Goal: Transaction & Acquisition: Purchase product/service

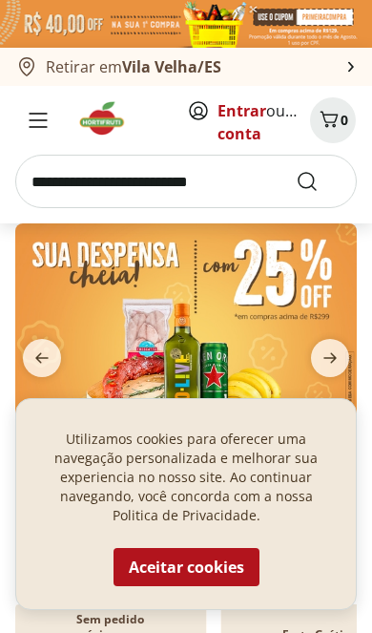
click at [212, 567] on button "Aceitar cookies" at bounding box center [187, 567] width 146 height 38
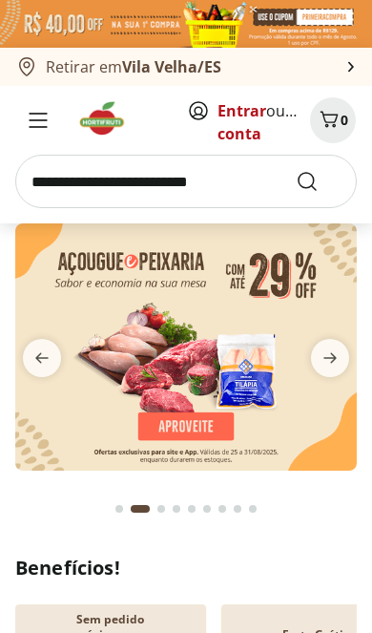
click at [244, 118] on link "Entrar" at bounding box center [242, 110] width 49 height 21
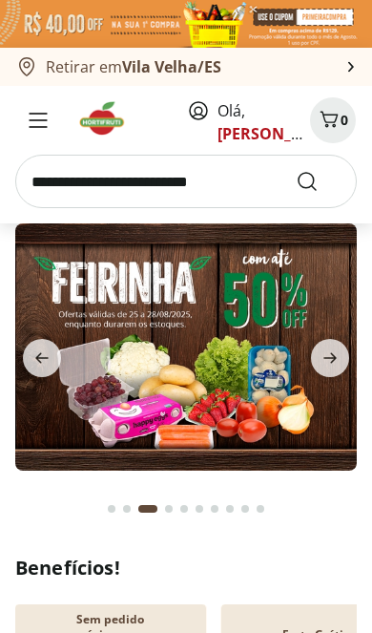
click at [41, 121] on icon "Menu" at bounding box center [38, 120] width 19 height 15
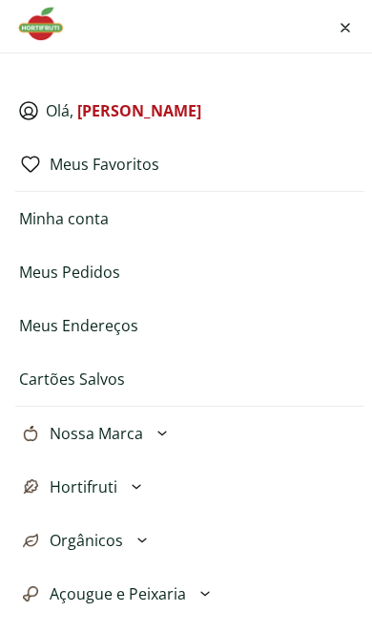
click at [154, 492] on button "Hortifruti" at bounding box center [189, 486] width 349 height 53
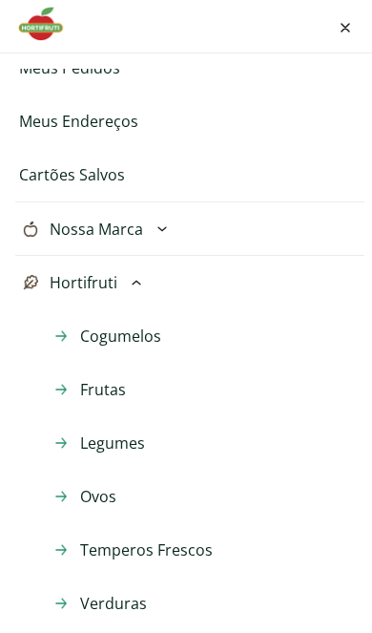
scroll to position [214, 0]
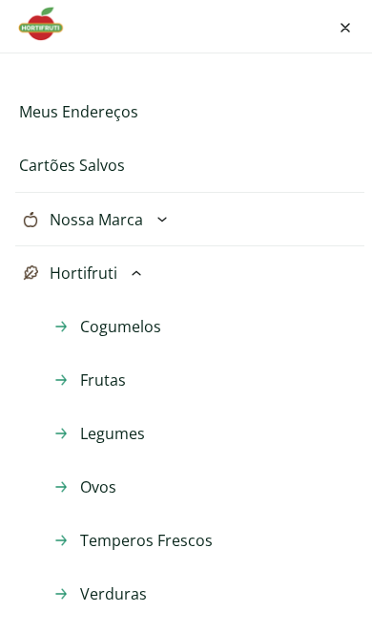
click at [119, 387] on span "Frutas" at bounding box center [103, 380] width 46 height 23
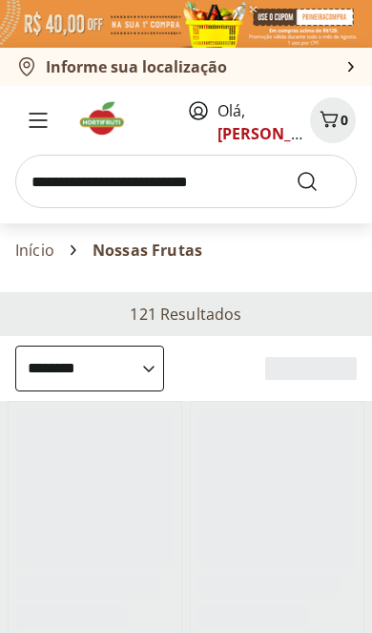
select select "**********"
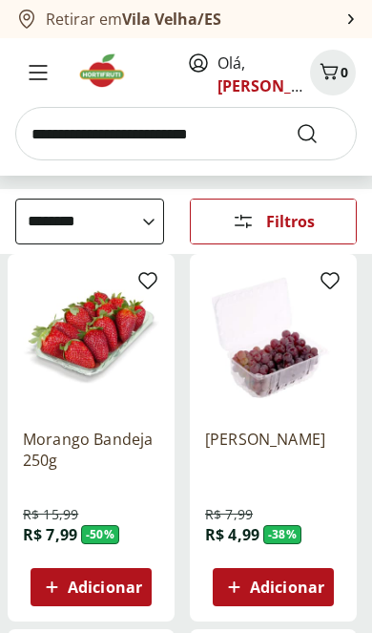
scroll to position [153, 0]
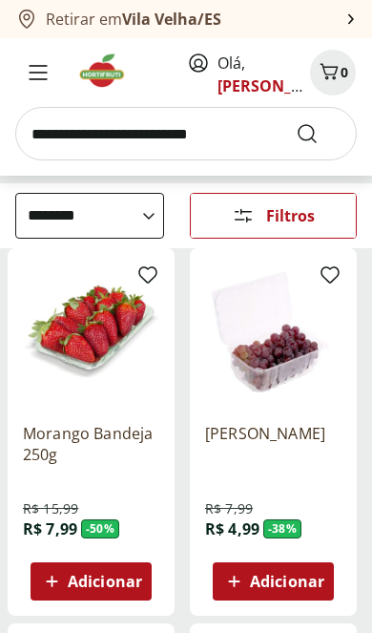
click at [120, 582] on span "Adicionar" at bounding box center [105, 581] width 74 height 15
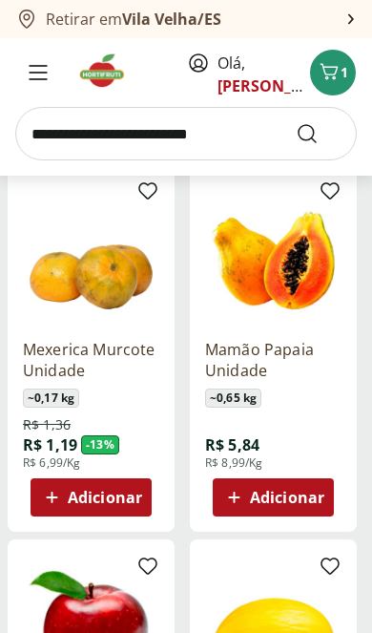
click at [322, 498] on span "Adicionar" at bounding box center [287, 497] width 74 height 15
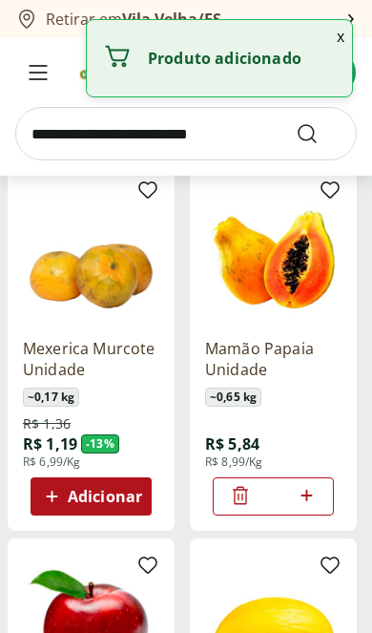
click at [314, 500] on icon at bounding box center [307, 495] width 24 height 23
click at [318, 487] on icon at bounding box center [307, 495] width 24 height 23
type input "*"
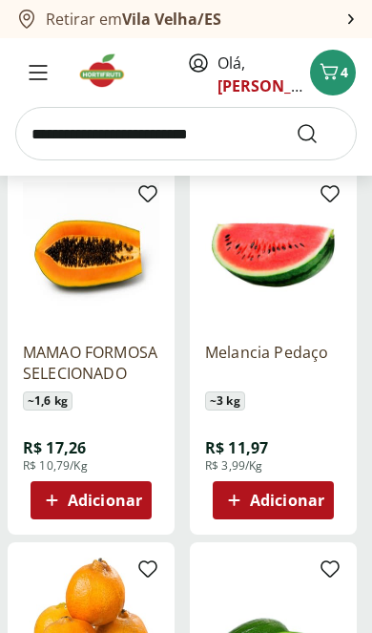
scroll to position [1362, 0]
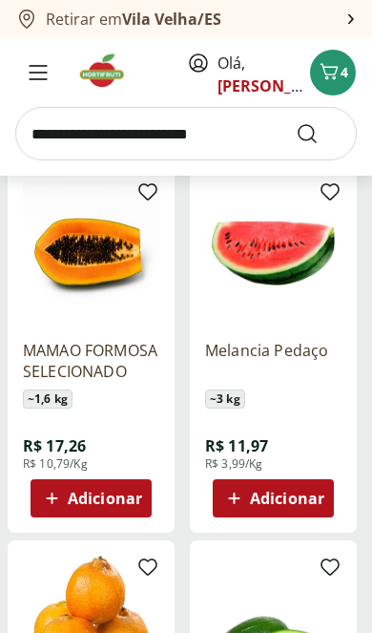
click at [288, 501] on span "Adicionar" at bounding box center [287, 498] width 74 height 15
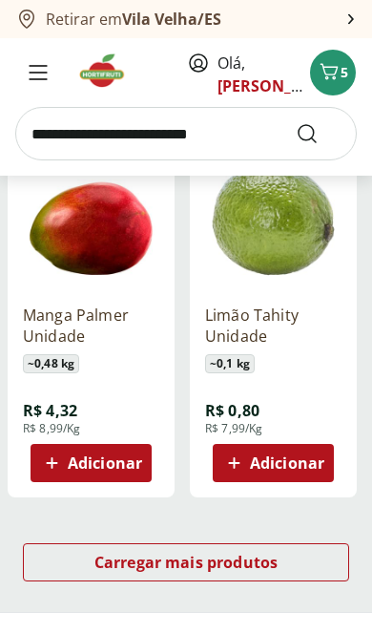
click at [278, 567] on span "Carregar mais produtos" at bounding box center [187, 562] width 184 height 15
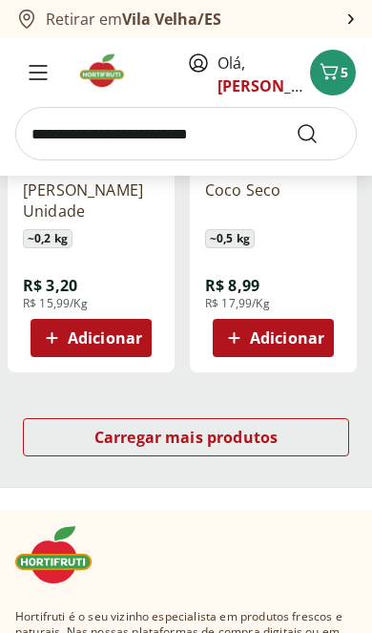
scroll to position [4516, 0]
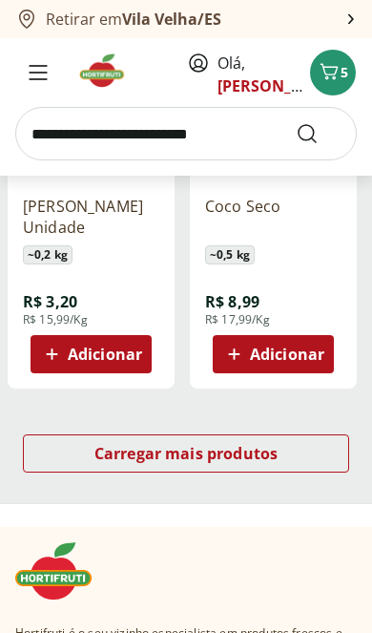
click at [302, 451] on div "Carregar mais produtos" at bounding box center [186, 453] width 327 height 38
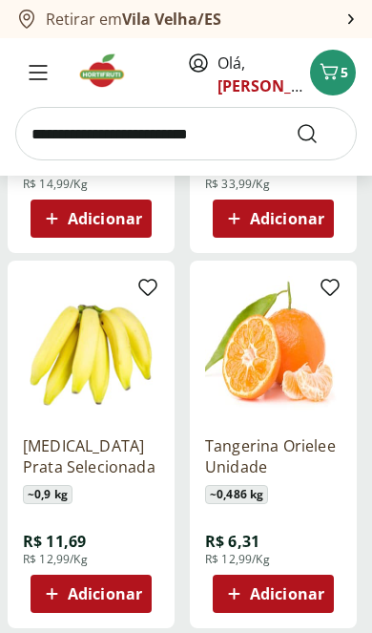
scroll to position [5048, 0]
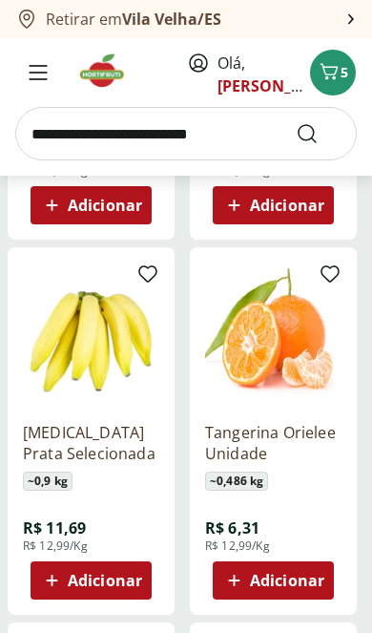
click at [126, 576] on span "Adicionar" at bounding box center [105, 580] width 74 height 15
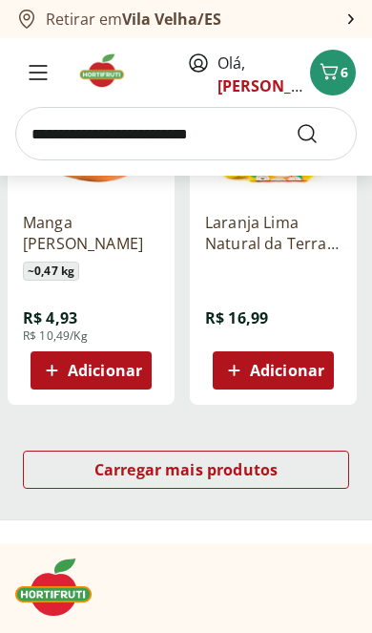
click at [291, 469] on div "Carregar mais produtos" at bounding box center [186, 470] width 327 height 38
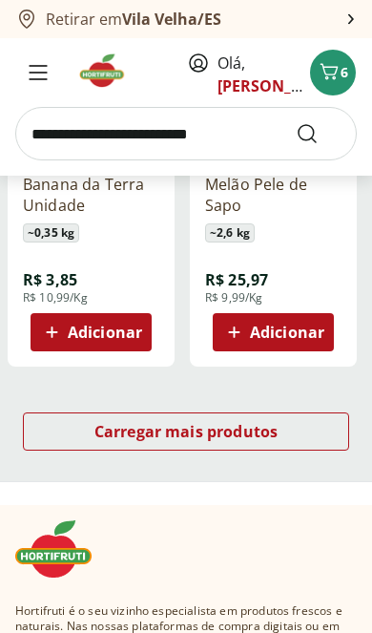
click at [289, 437] on div "Carregar mais produtos" at bounding box center [186, 432] width 327 height 38
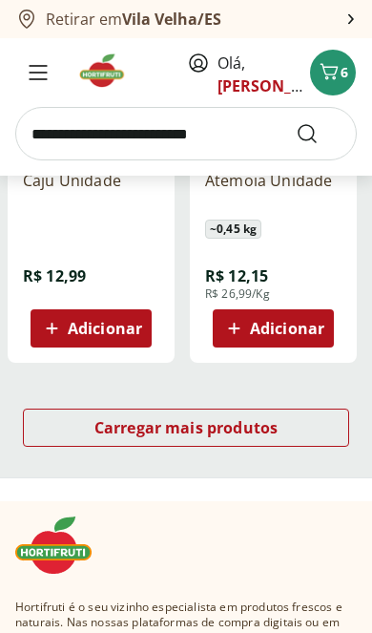
click at [300, 427] on div "Carregar mais produtos" at bounding box center [186, 428] width 327 height 38
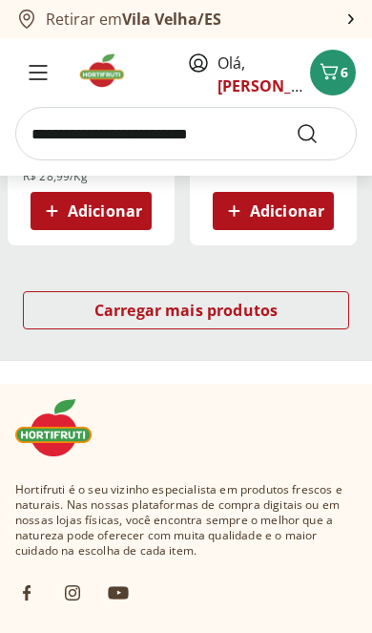
scroll to position [13691, 0]
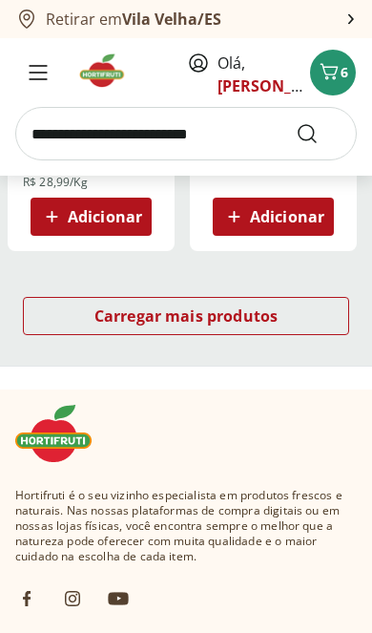
click at [309, 318] on div "Carregar mais produtos" at bounding box center [186, 316] width 327 height 38
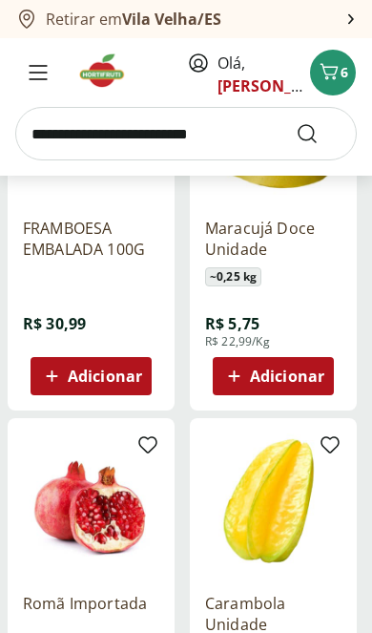
scroll to position [14018, 0]
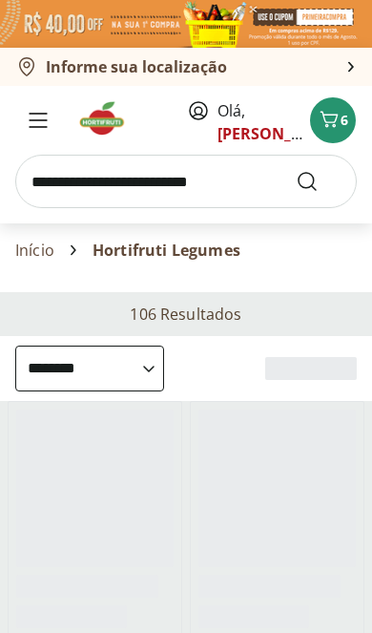
select select "**********"
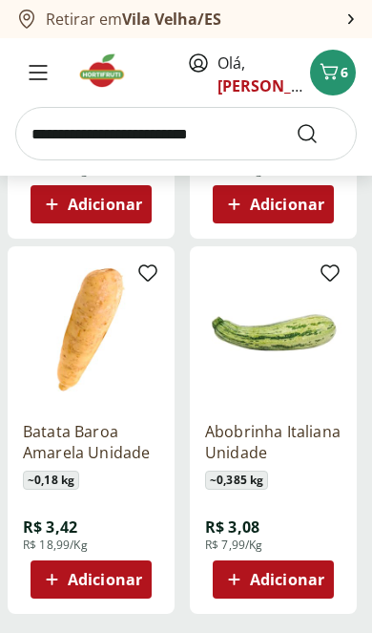
scroll to position [2029, 0]
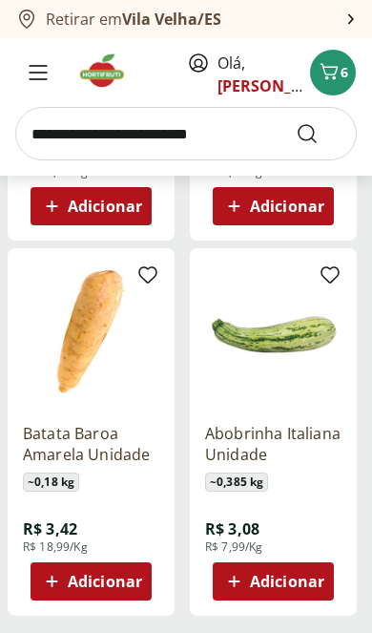
click at [316, 586] on span "Adicionar" at bounding box center [287, 581] width 74 height 15
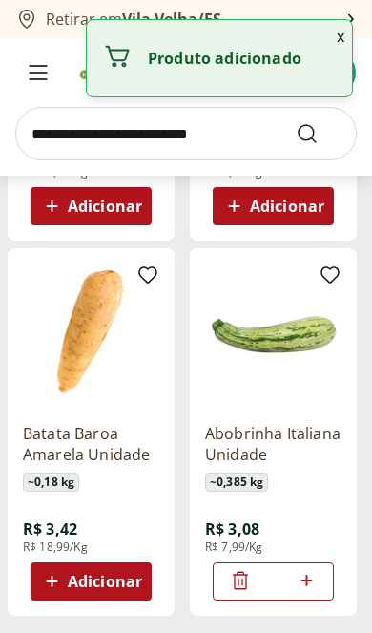
click at [316, 578] on icon at bounding box center [307, 580] width 24 height 23
click at [318, 580] on icon at bounding box center [307, 580] width 24 height 23
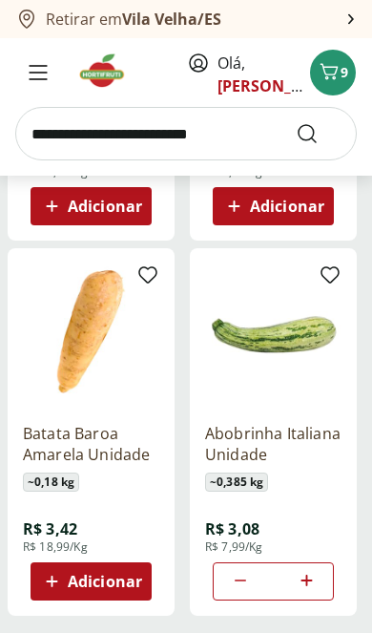
click at [317, 586] on icon at bounding box center [307, 580] width 24 height 23
type input "*"
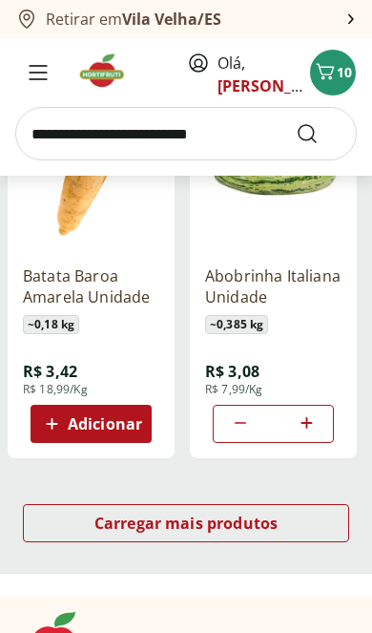
click at [278, 527] on span "Carregar mais produtos" at bounding box center [187, 523] width 184 height 15
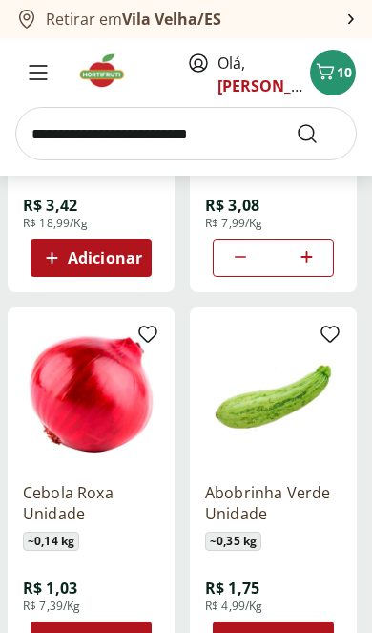
scroll to position [2354, 0]
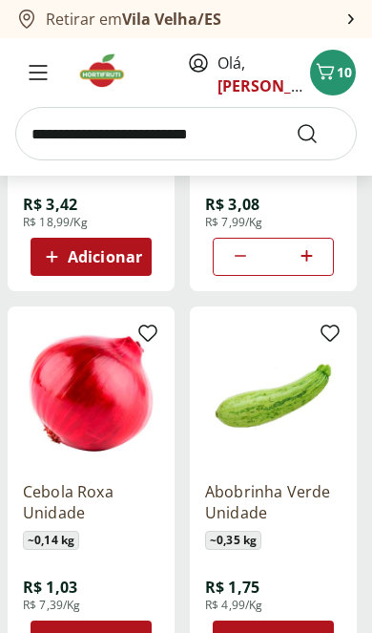
click at [294, 632] on span "Adicionar" at bounding box center [287, 639] width 74 height 15
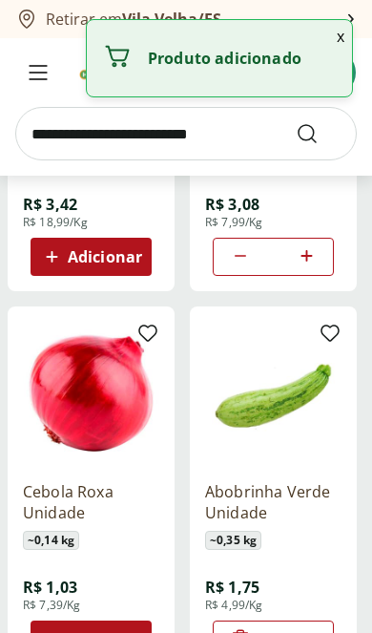
click at [316, 632] on icon at bounding box center [307, 638] width 24 height 23
click at [318, 632] on icon at bounding box center [307, 638] width 24 height 23
click at [315, 632] on icon at bounding box center [307, 638] width 24 height 23
click at [318, 632] on icon at bounding box center [307, 638] width 24 height 23
type input "*"
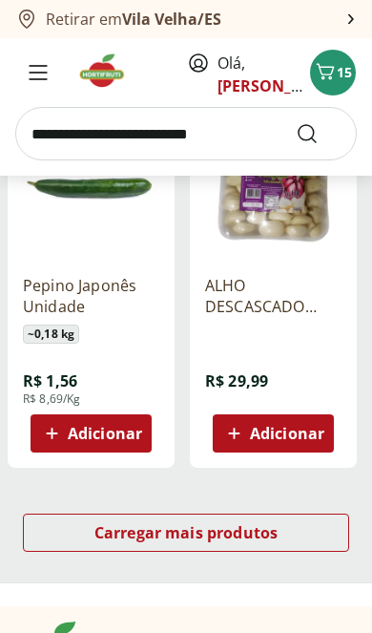
scroll to position [4411, 0]
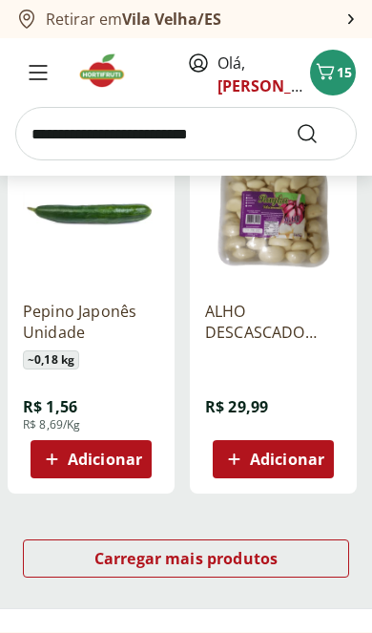
click at [290, 557] on div "Carregar mais produtos" at bounding box center [186, 559] width 327 height 38
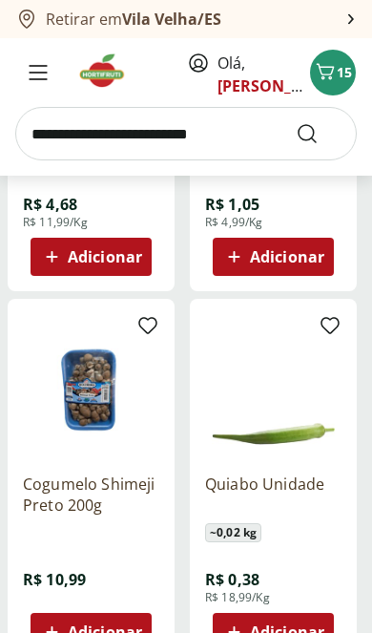
scroll to position [6530, 0]
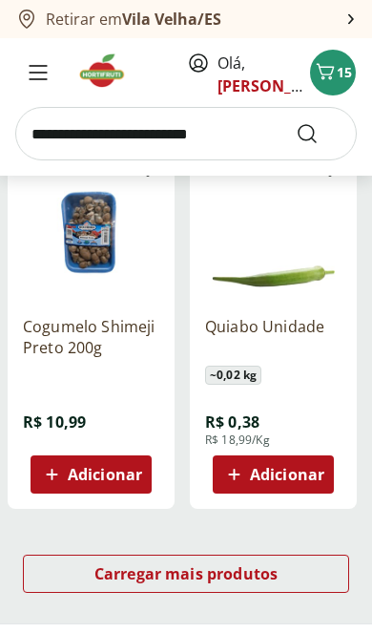
click at [246, 578] on span "Carregar mais produtos" at bounding box center [187, 573] width 184 height 15
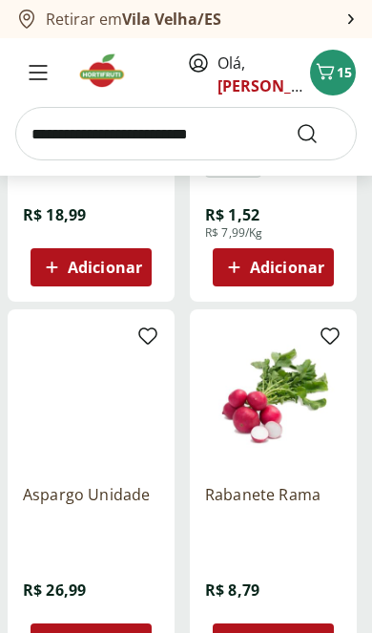
scroll to position [7996, 0]
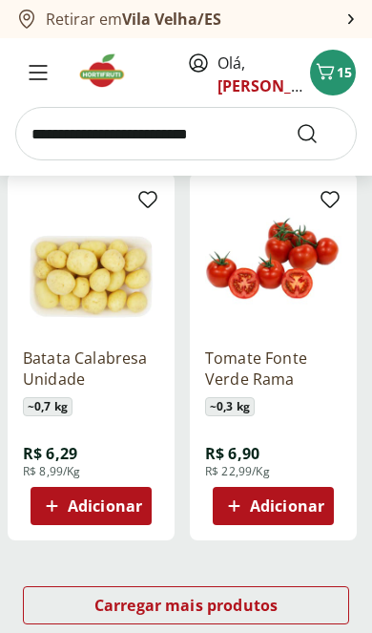
click at [297, 612] on div "Carregar mais produtos" at bounding box center [186, 605] width 327 height 38
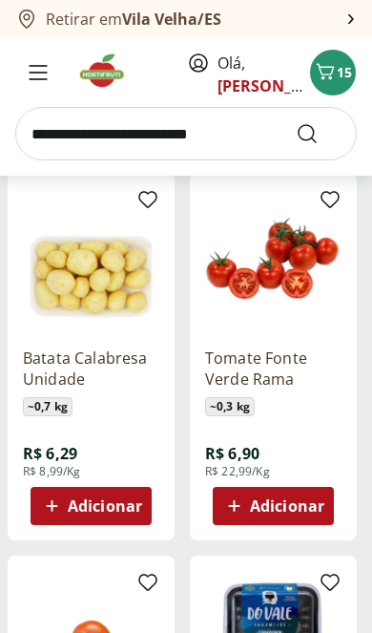
scroll to position [8884, 0]
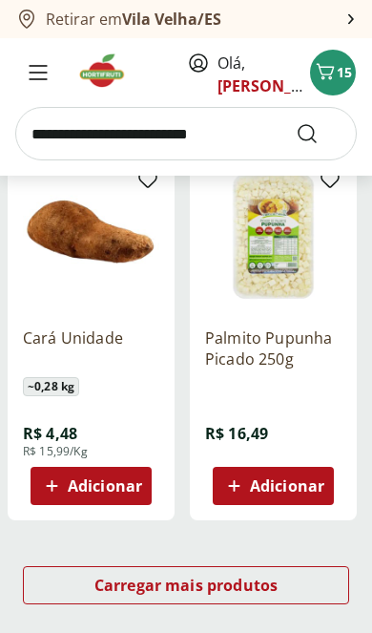
click at [272, 596] on div "Carregar mais produtos" at bounding box center [186, 585] width 327 height 38
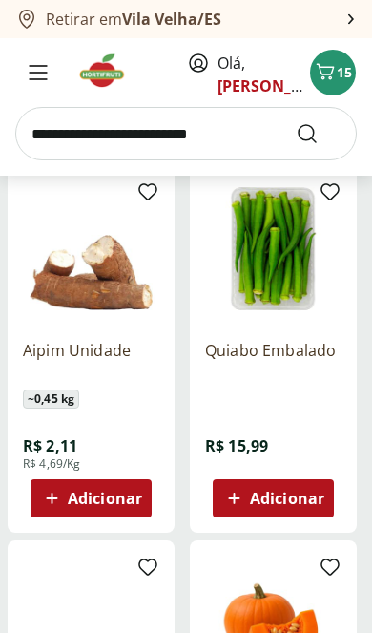
scroll to position [4758, 0]
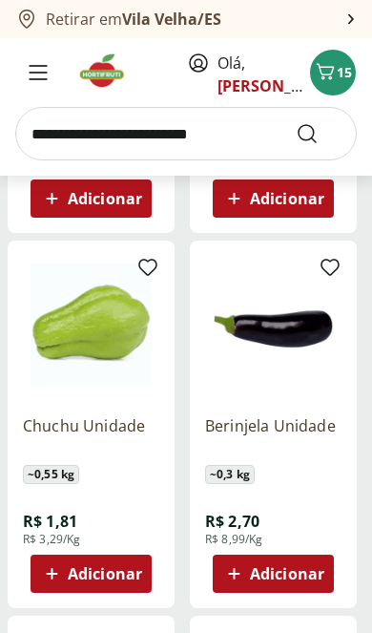
scroll to position [3594, 0]
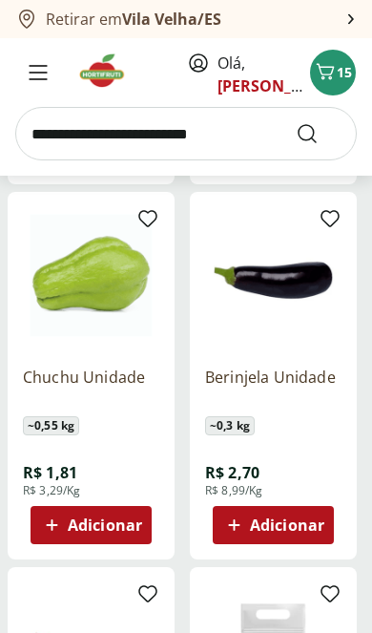
click at [137, 526] on span "Adicionar" at bounding box center [105, 525] width 74 height 15
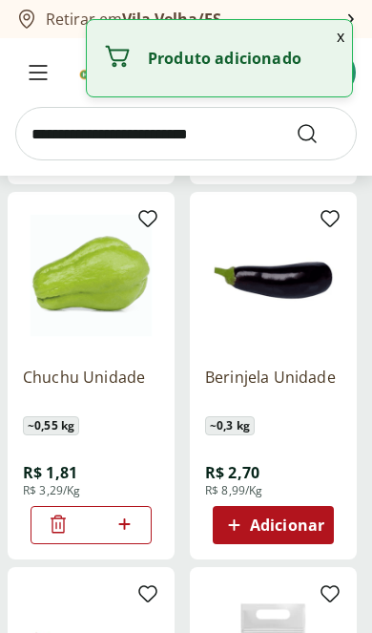
click at [135, 526] on icon at bounding box center [125, 524] width 24 height 23
click at [135, 520] on icon at bounding box center [125, 524] width 24 height 23
type input "*"
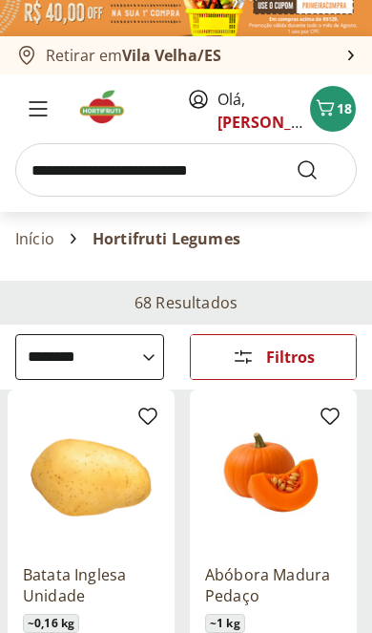
scroll to position [0, 0]
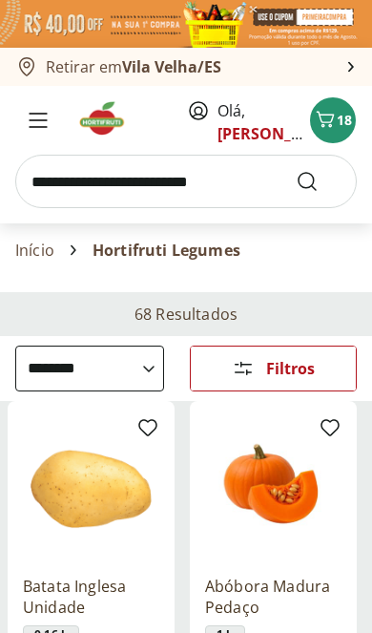
click at [47, 118] on icon "Menu" at bounding box center [38, 120] width 19 height 15
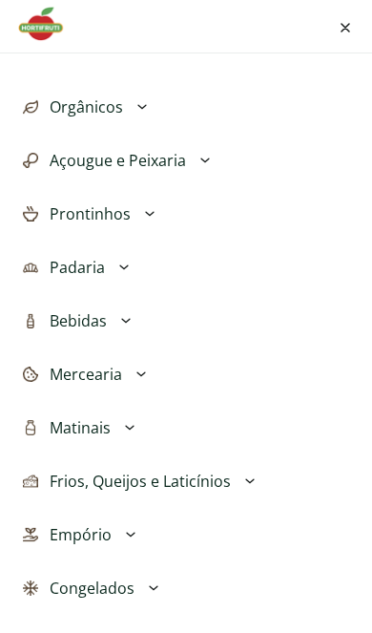
scroll to position [434, 0]
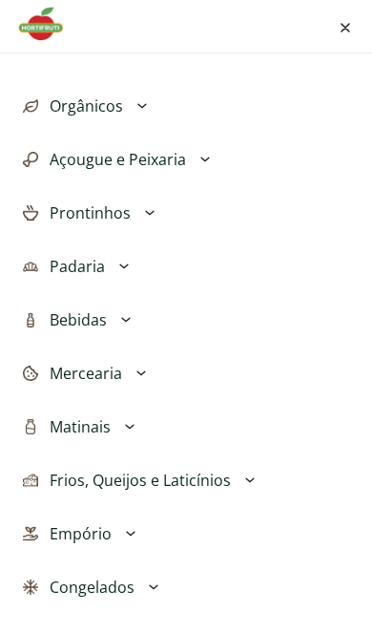
click at [150, 222] on icon at bounding box center [149, 212] width 23 height 23
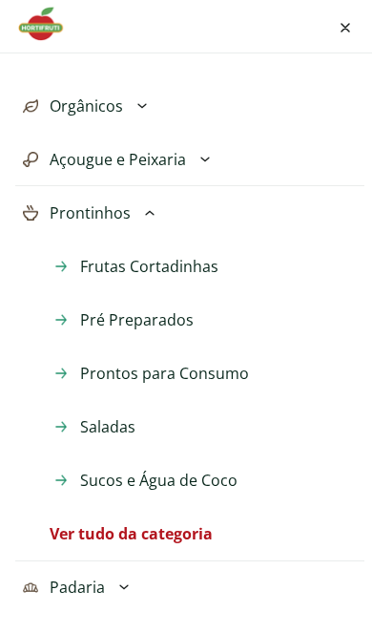
click at [181, 329] on span "Pré Preparados" at bounding box center [137, 319] width 114 height 23
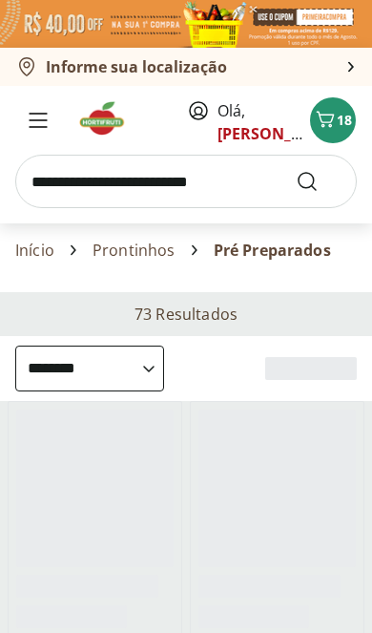
select select "**********"
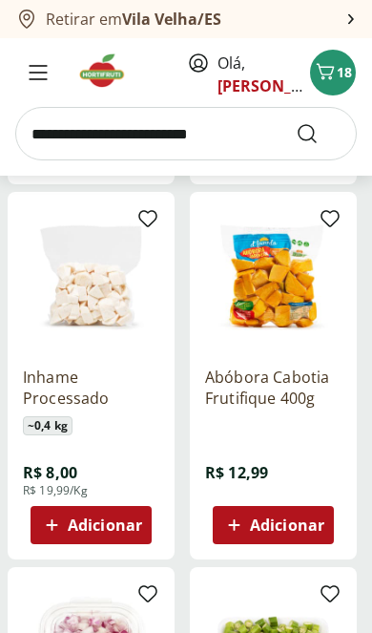
scroll to position [1313, 0]
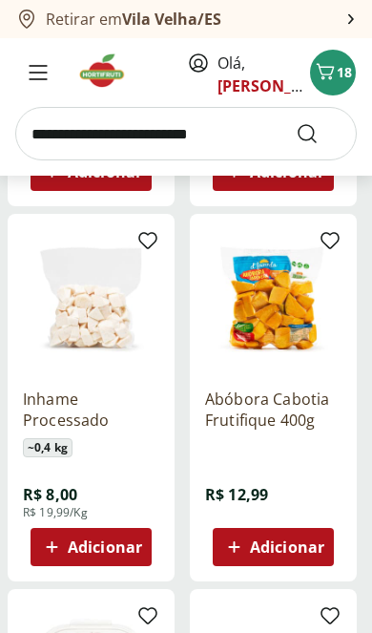
click at [104, 554] on span "Adicionar" at bounding box center [105, 547] width 74 height 15
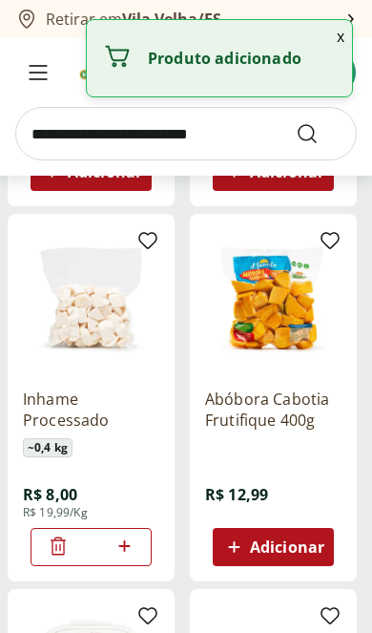
click at [134, 539] on icon at bounding box center [125, 546] width 24 height 23
type input "*"
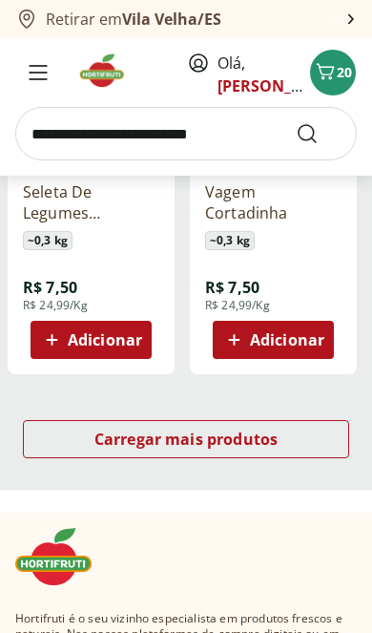
click at [251, 441] on span "Carregar mais produtos" at bounding box center [187, 439] width 184 height 15
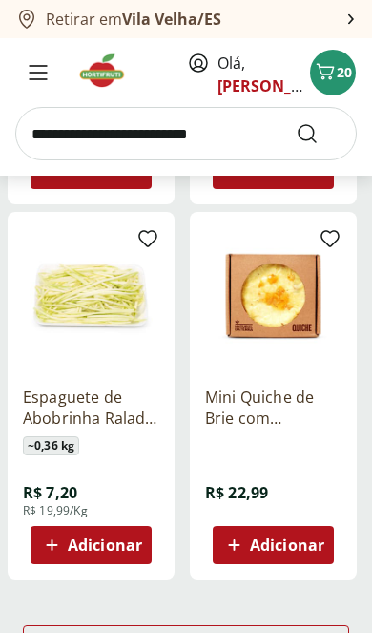
scroll to position [4369, 0]
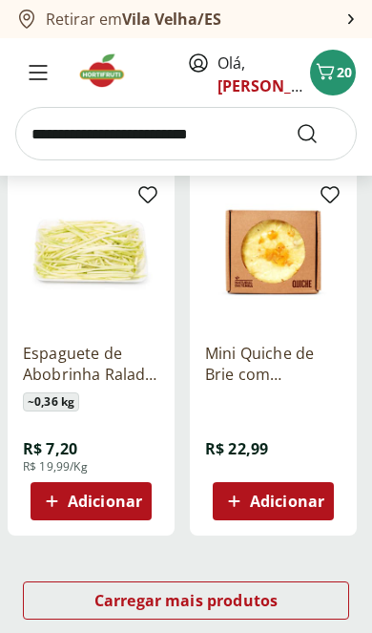
click at [273, 606] on span "Carregar mais produtos" at bounding box center [187, 600] width 184 height 15
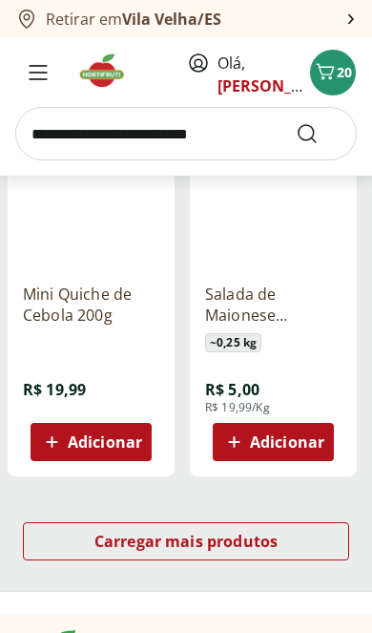
scroll to position [6699, 0]
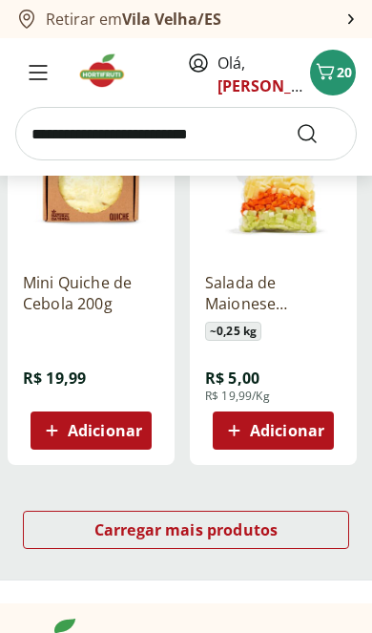
click at [271, 522] on span "Carregar mais produtos" at bounding box center [187, 529] width 184 height 15
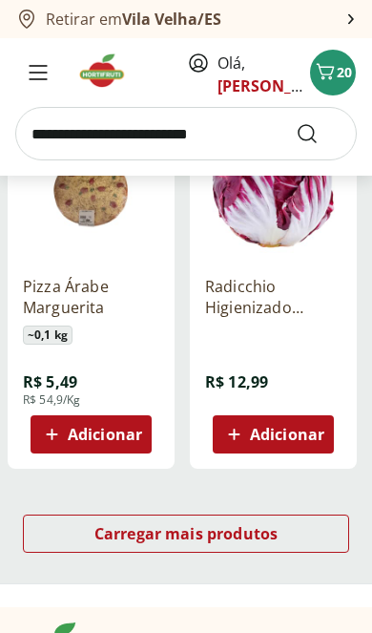
click at [284, 522] on div "Carregar mais produtos" at bounding box center [186, 534] width 327 height 38
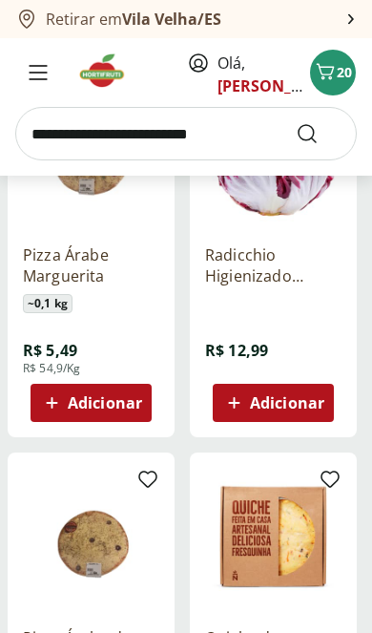
click at [41, 90] on button "Menu" at bounding box center [38, 73] width 46 height 46
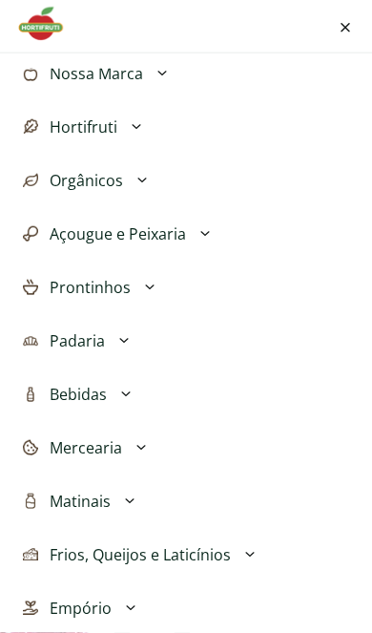
scroll to position [353, 0]
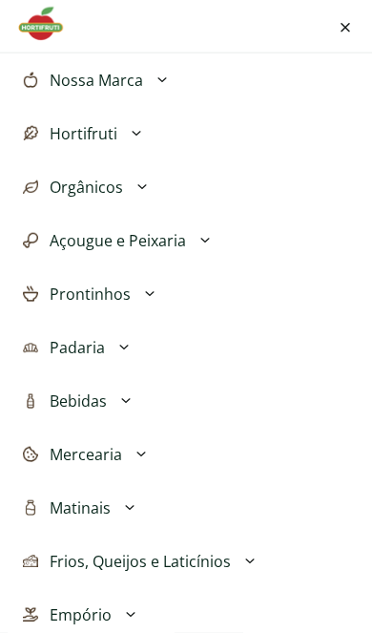
click at [145, 299] on icon at bounding box center [149, 294] width 23 height 23
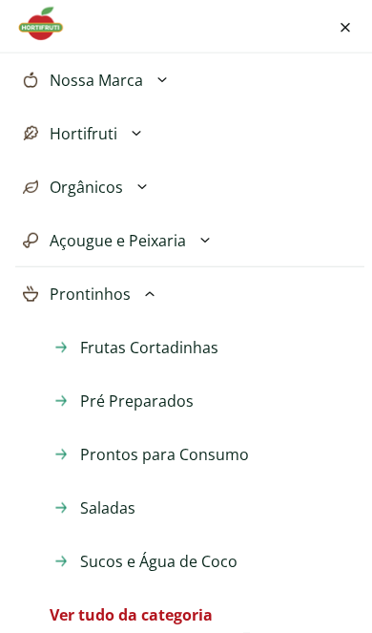
click at [213, 356] on span "Frutas Cortadinhas" at bounding box center [149, 347] width 138 height 23
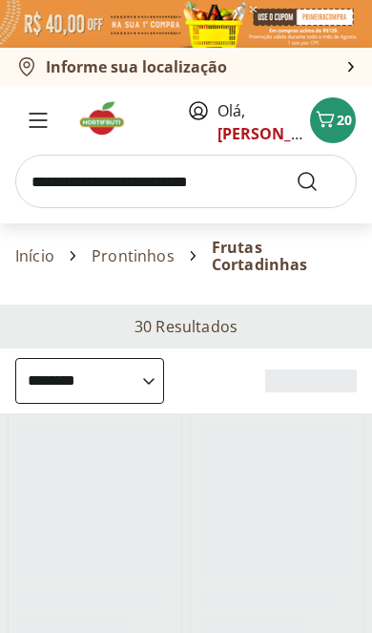
select select "**********"
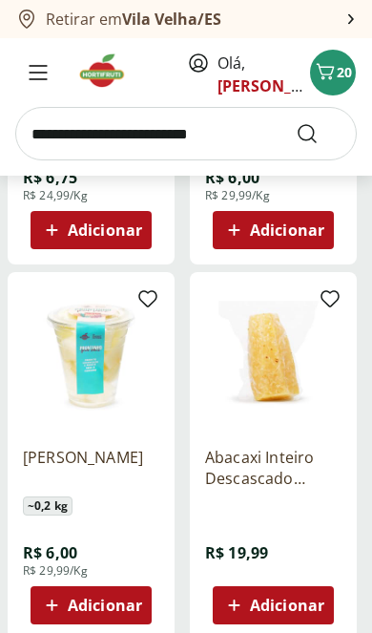
scroll to position [516, 0]
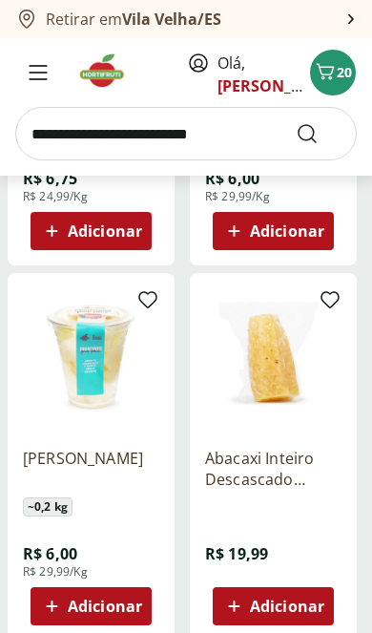
click at [347, 80] on span "20" at bounding box center [344, 72] width 15 height 18
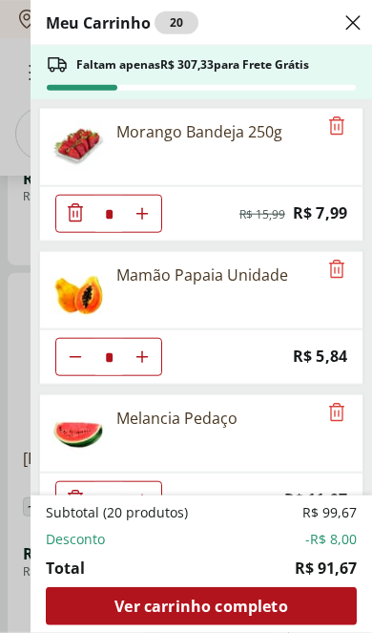
click at [33, 201] on ul "Morango Bandeja 250g * Original price: R$ 15,99 Price: R$ 7,99 Mamão Papaia Uni…" at bounding box center [200, 297] width 338 height 396
click at [355, 34] on div "Close" at bounding box center [353, 23] width 23 height 31
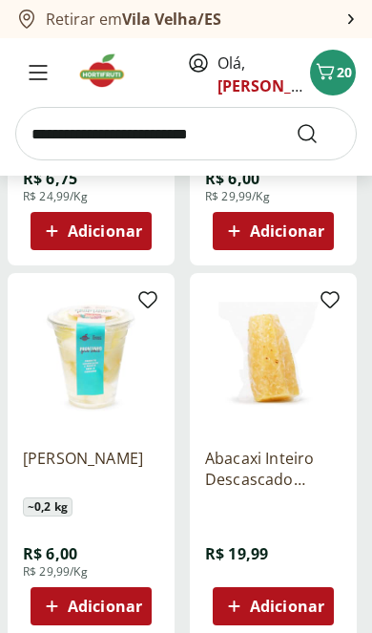
click at [197, 138] on input "search" at bounding box center [186, 133] width 342 height 53
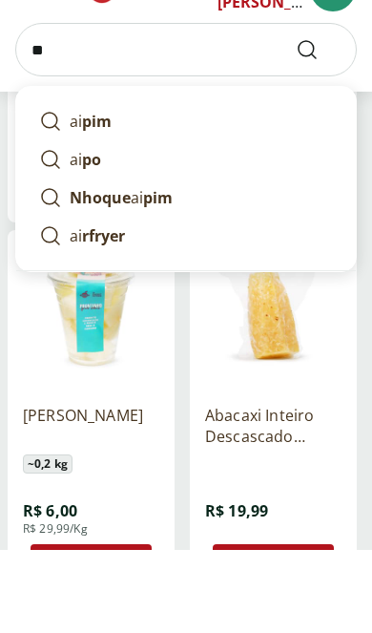
type input "*"
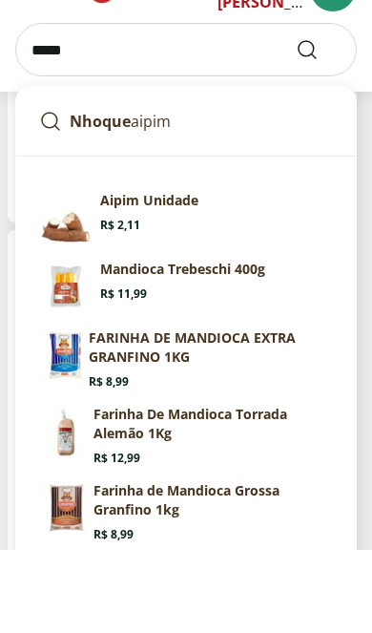
click at [190, 275] on section "Aipim Unidade Price: R$ 2,11" at bounding box center [216, 296] width 233 height 42
type input "**********"
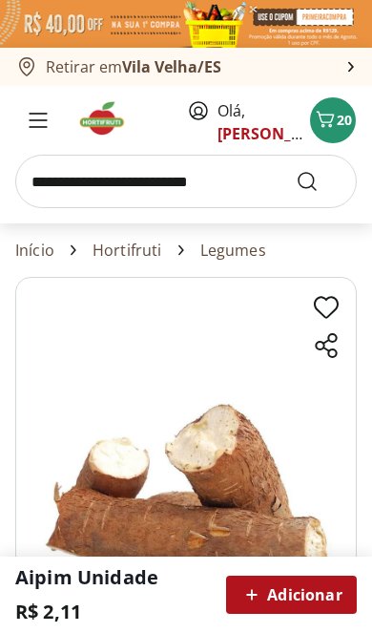
click at [333, 123] on icon "Carrinho" at bounding box center [325, 119] width 23 height 23
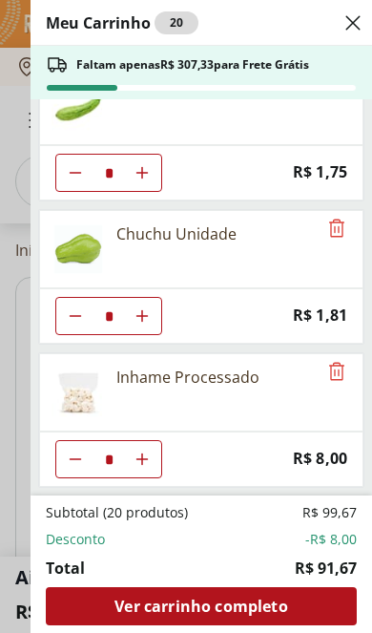
scroll to position [757, 0]
click at [216, 604] on span "Ver carrinho completo" at bounding box center [201, 606] width 173 height 15
